Goal: Go to known website

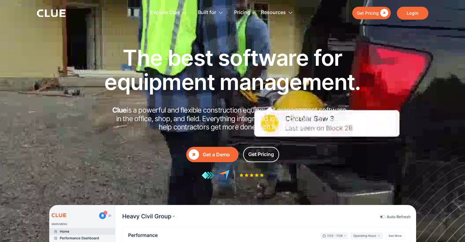
click at [421, 10] on link "Login" at bounding box center [411, 13] width 31 height 13
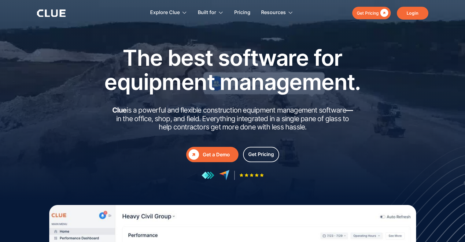
click at [414, 13] on link "Login" at bounding box center [411, 13] width 31 height 13
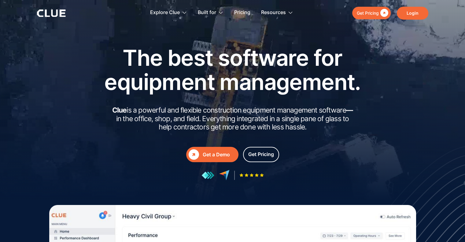
click at [412, 13] on link "Login" at bounding box center [411, 13] width 31 height 13
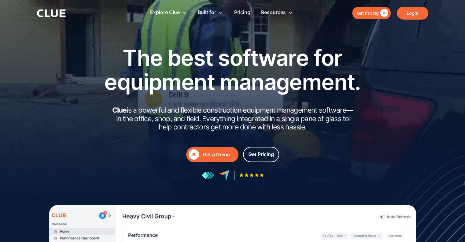
click at [415, 12] on link "Login" at bounding box center [411, 13] width 31 height 13
